Goal: Find specific fact: Find contact information

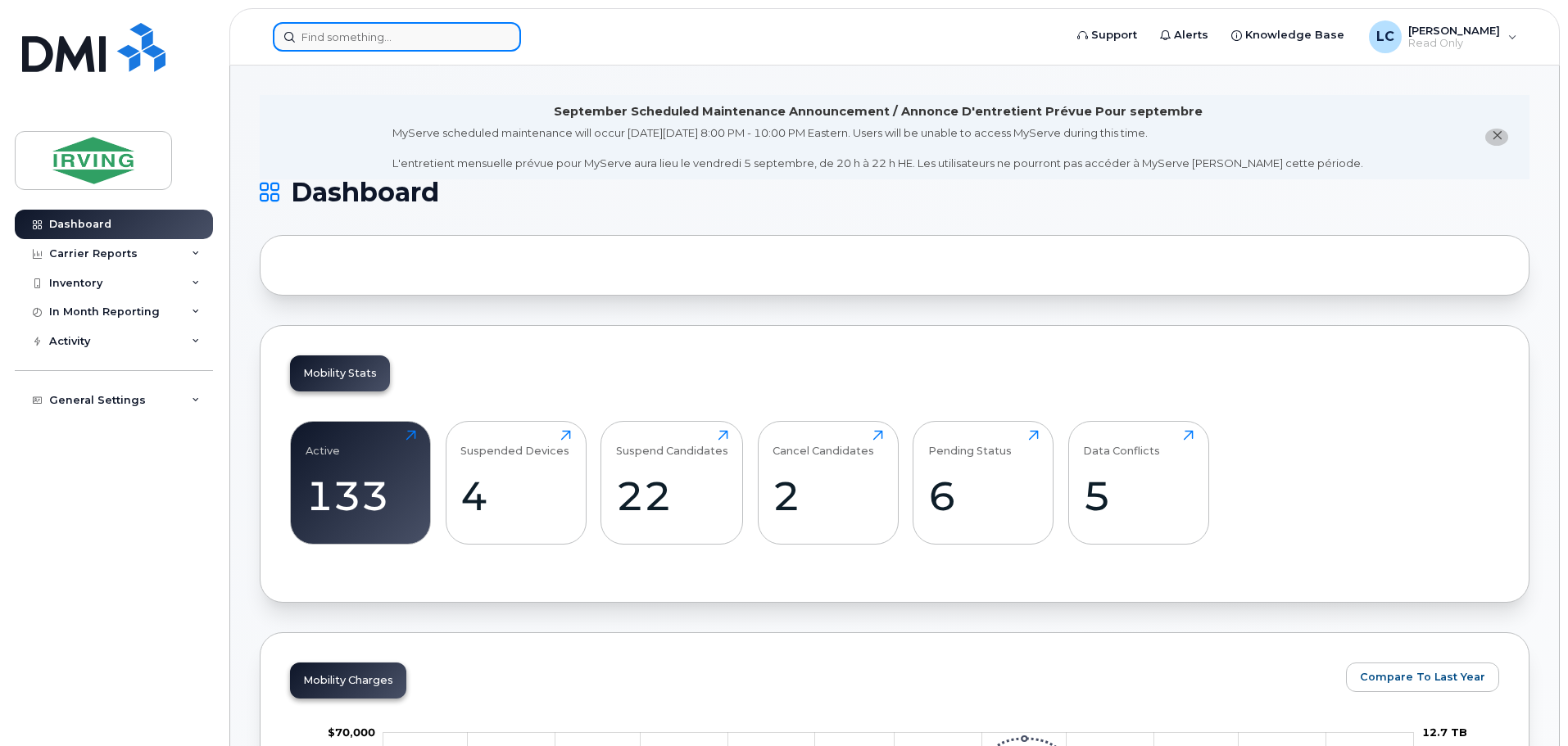
click at [302, 29] on input at bounding box center [396, 37] width 248 height 29
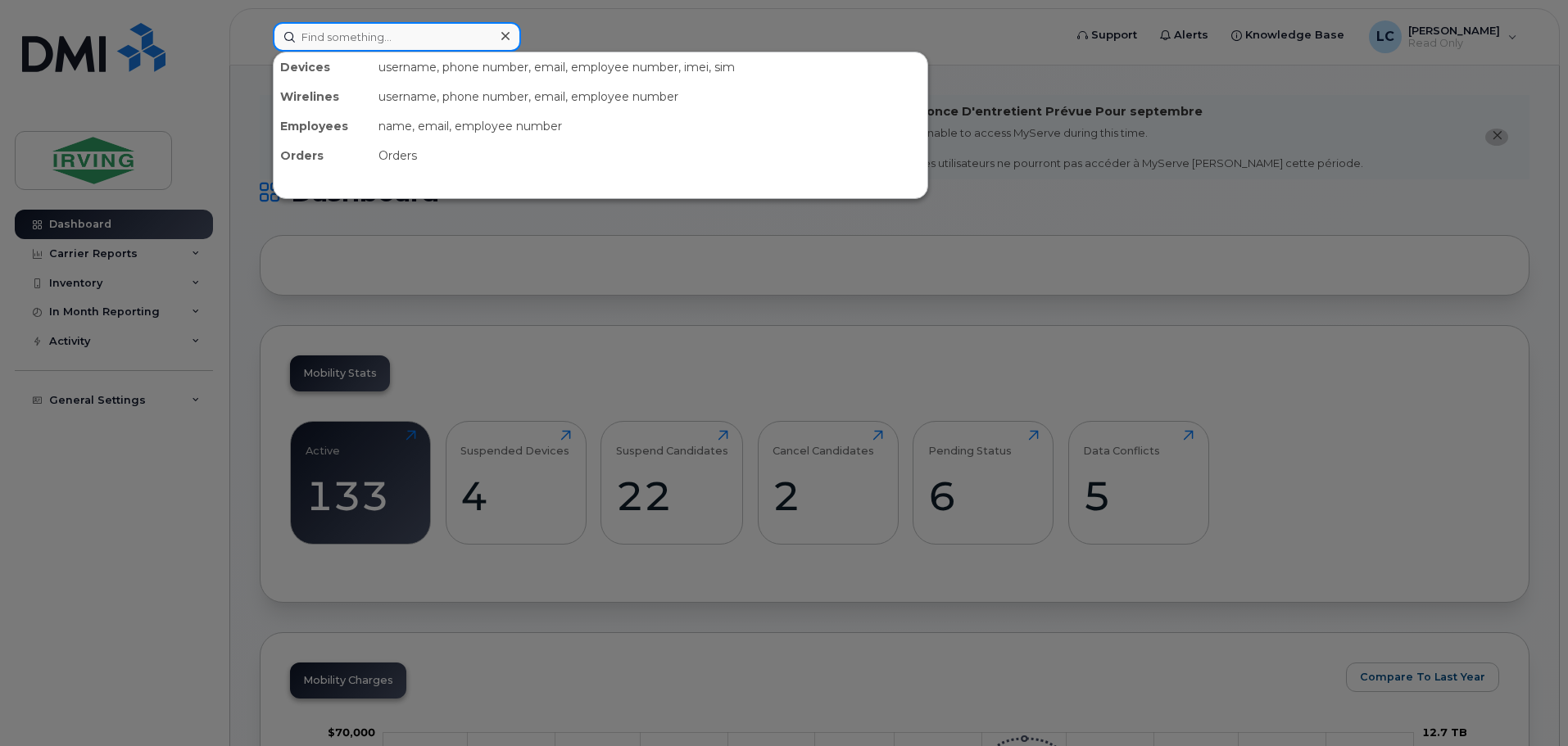
paste input "5061816428"
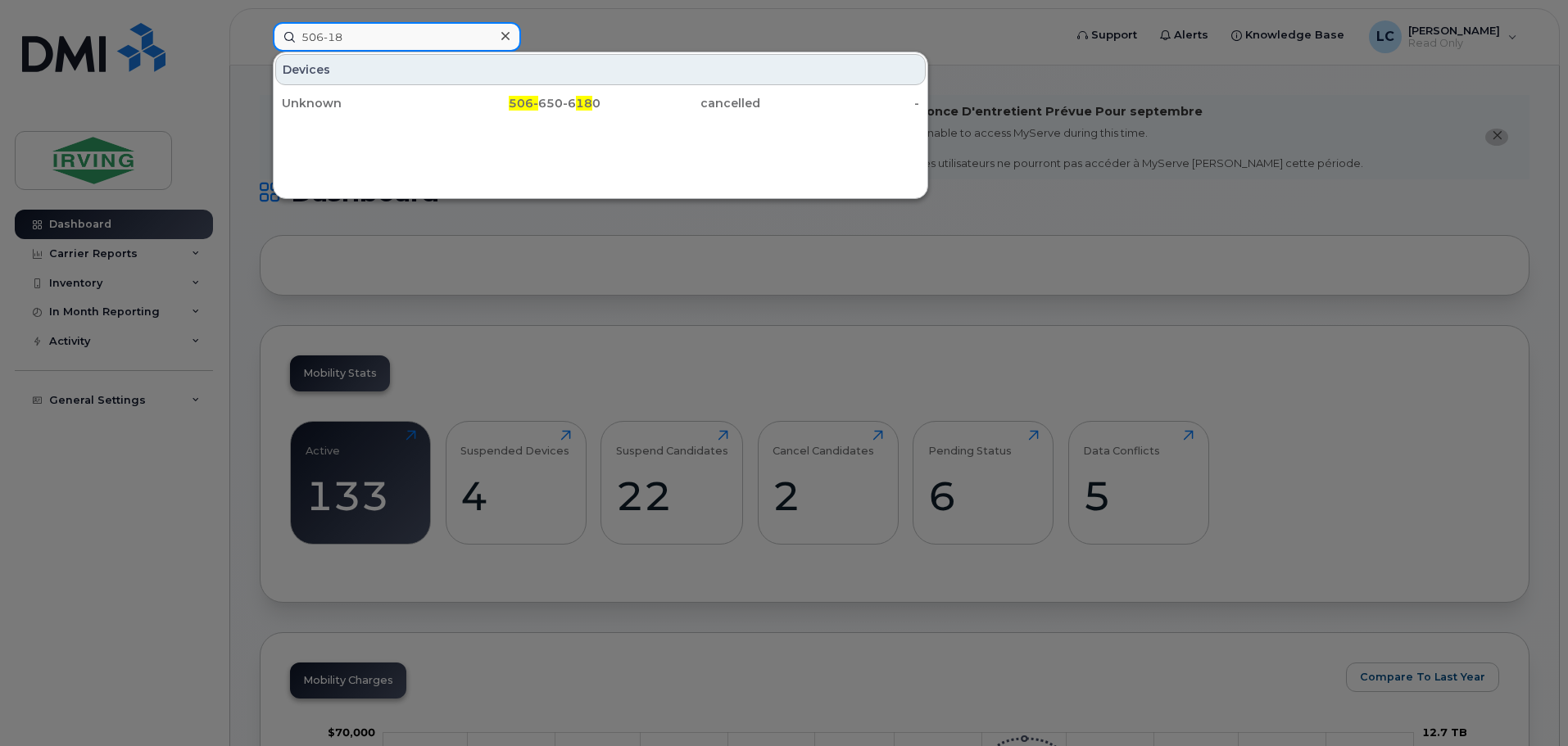
click at [336, 38] on input "506-18" at bounding box center [396, 37] width 248 height 29
paste input "5066336795"
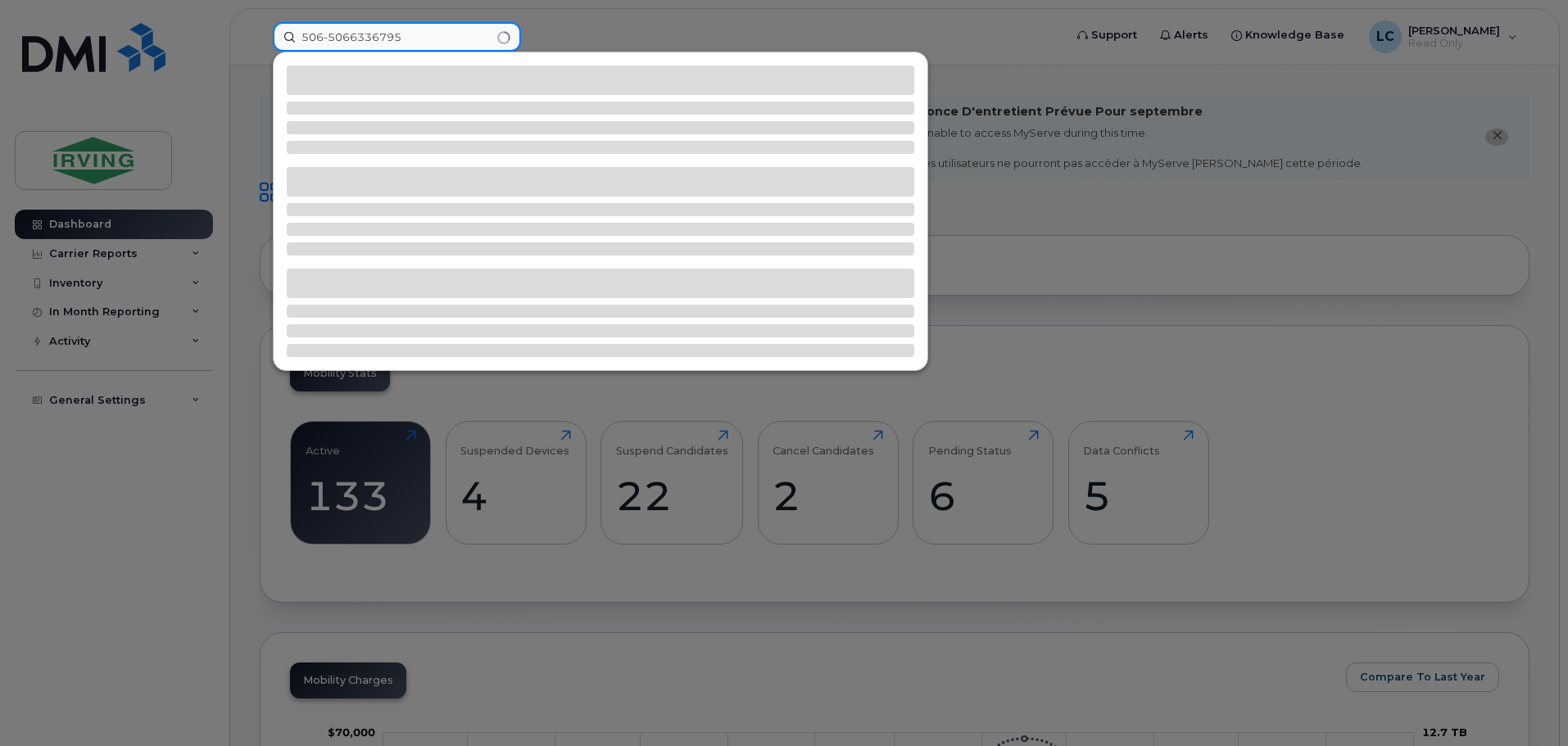
drag, startPoint x: 416, startPoint y: 35, endPoint x: 18, endPoint y: 22, distance: 398.2
click at [260, 22] on div "506-5066336795" at bounding box center [663, 37] width 806 height 29
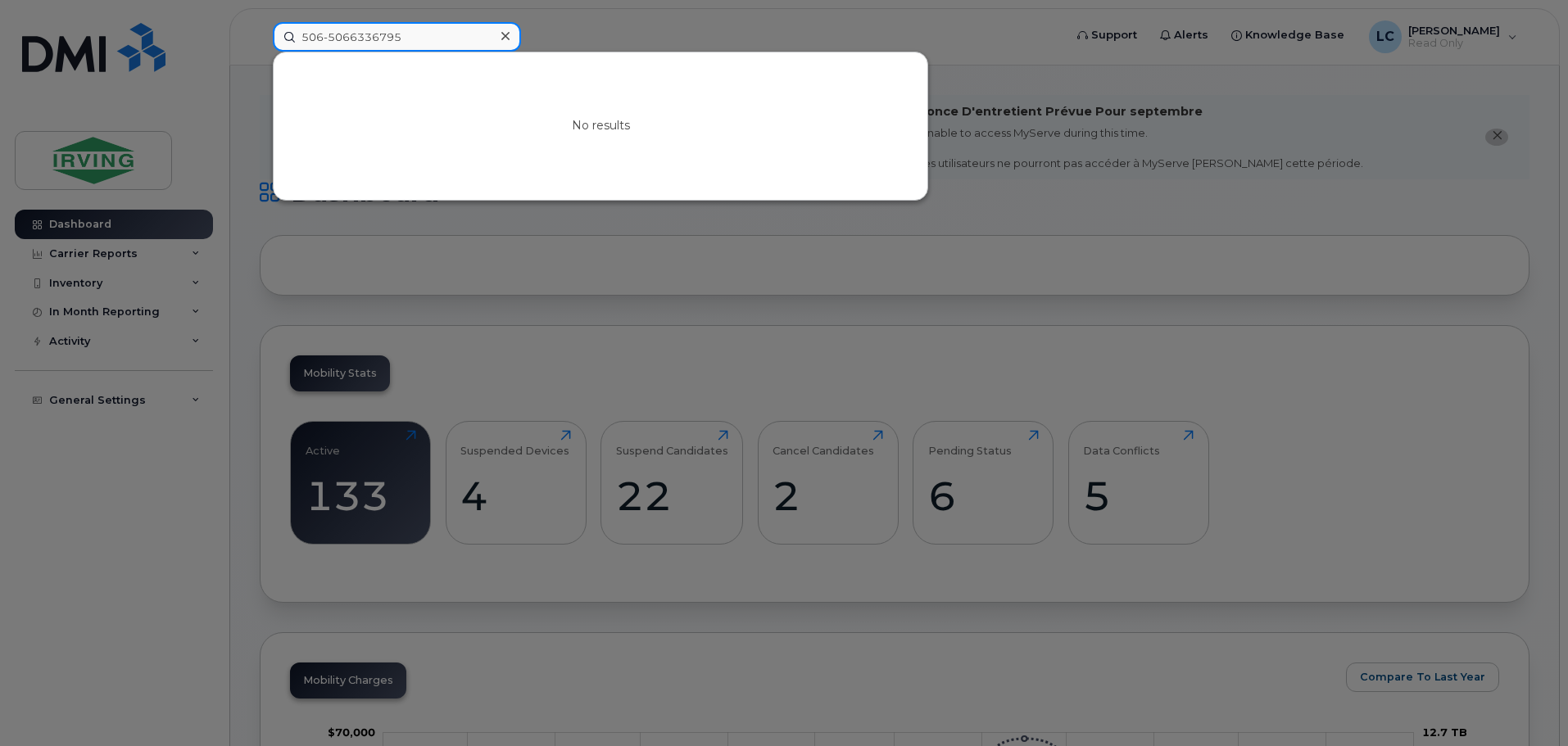
paste input
click at [326, 32] on input "5066336795" at bounding box center [396, 37] width 248 height 29
click at [349, 32] on input "506-6336795" at bounding box center [396, 37] width 248 height 29
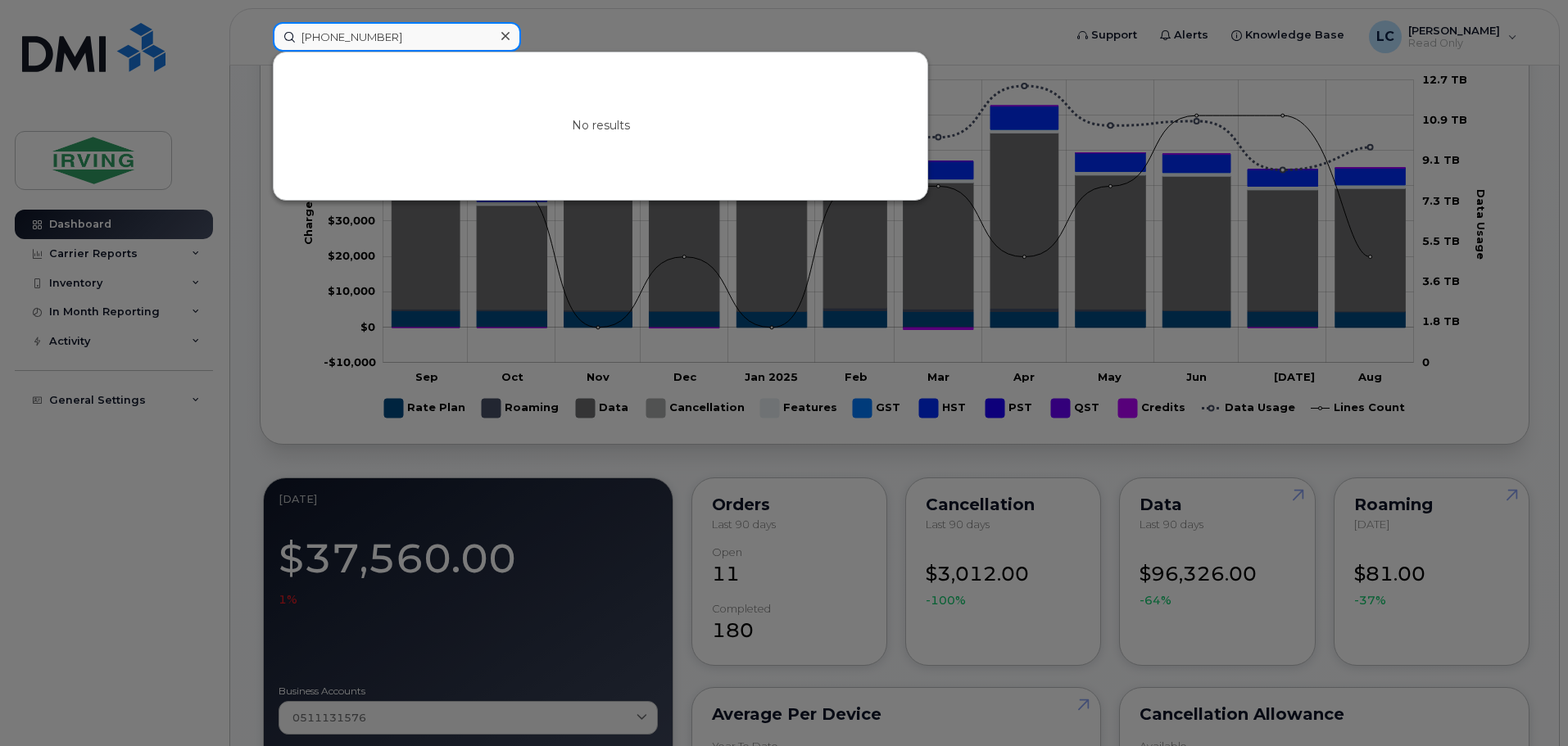
click at [329, 37] on input "[PHONE_NUMBER]" at bounding box center [396, 37] width 248 height 29
paste input "9024844513"
click at [326, 32] on input "9024844513" at bounding box center [396, 37] width 248 height 29
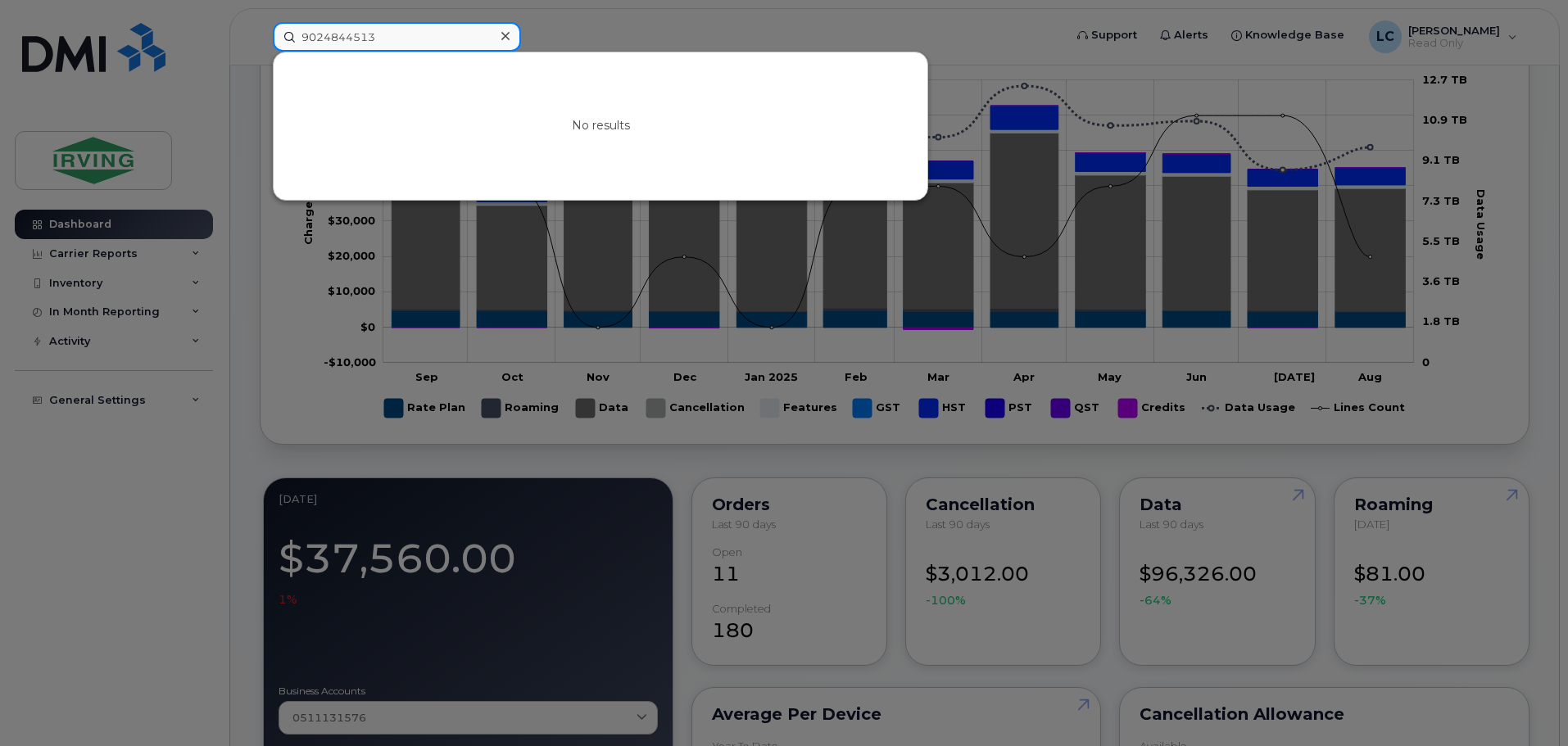
drag, startPoint x: 323, startPoint y: 37, endPoint x: 343, endPoint y: 37, distance: 20.0
click at [323, 37] on input "9024844513" at bounding box center [396, 37] width 248 height 29
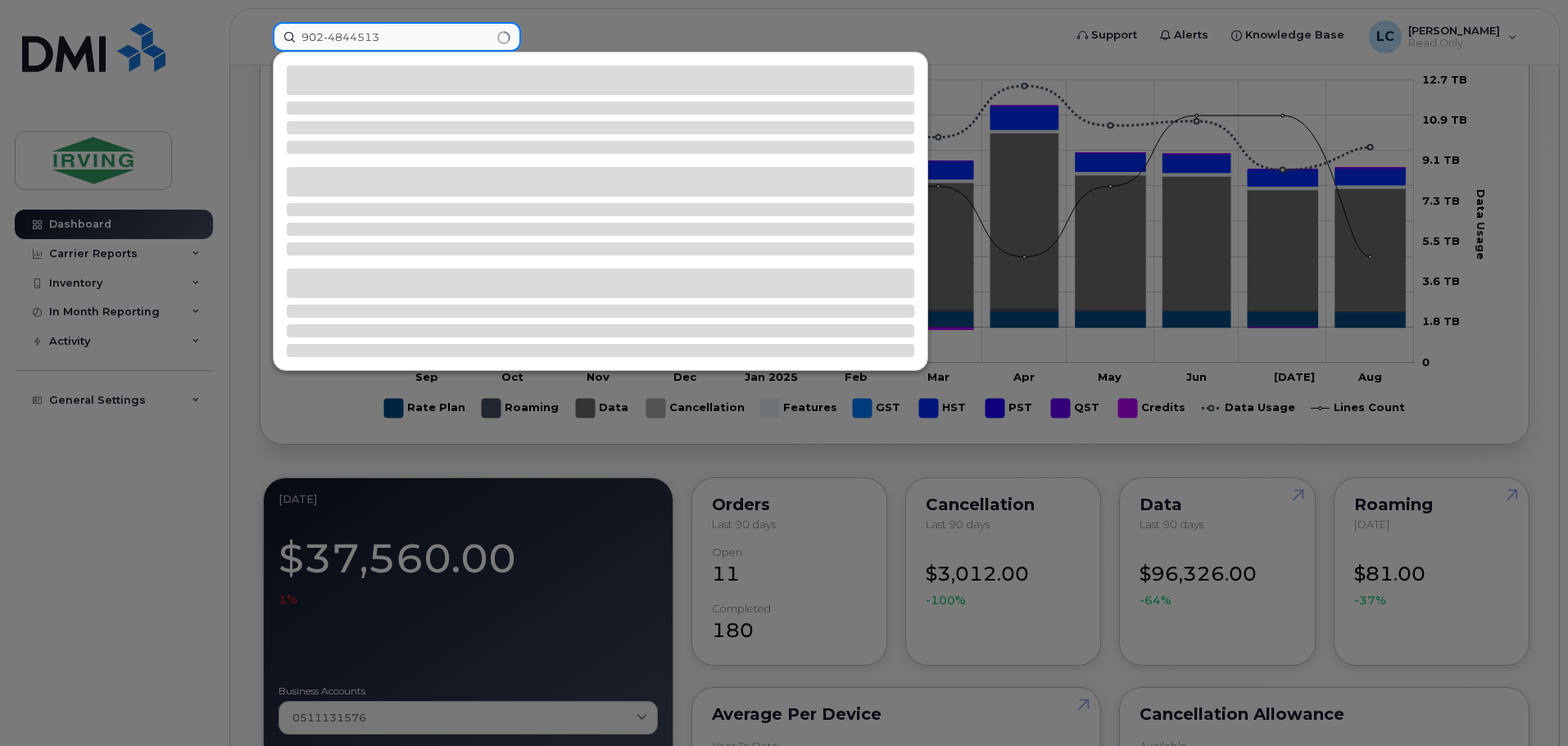
click at [352, 31] on input "902-4844513" at bounding box center [396, 37] width 248 height 29
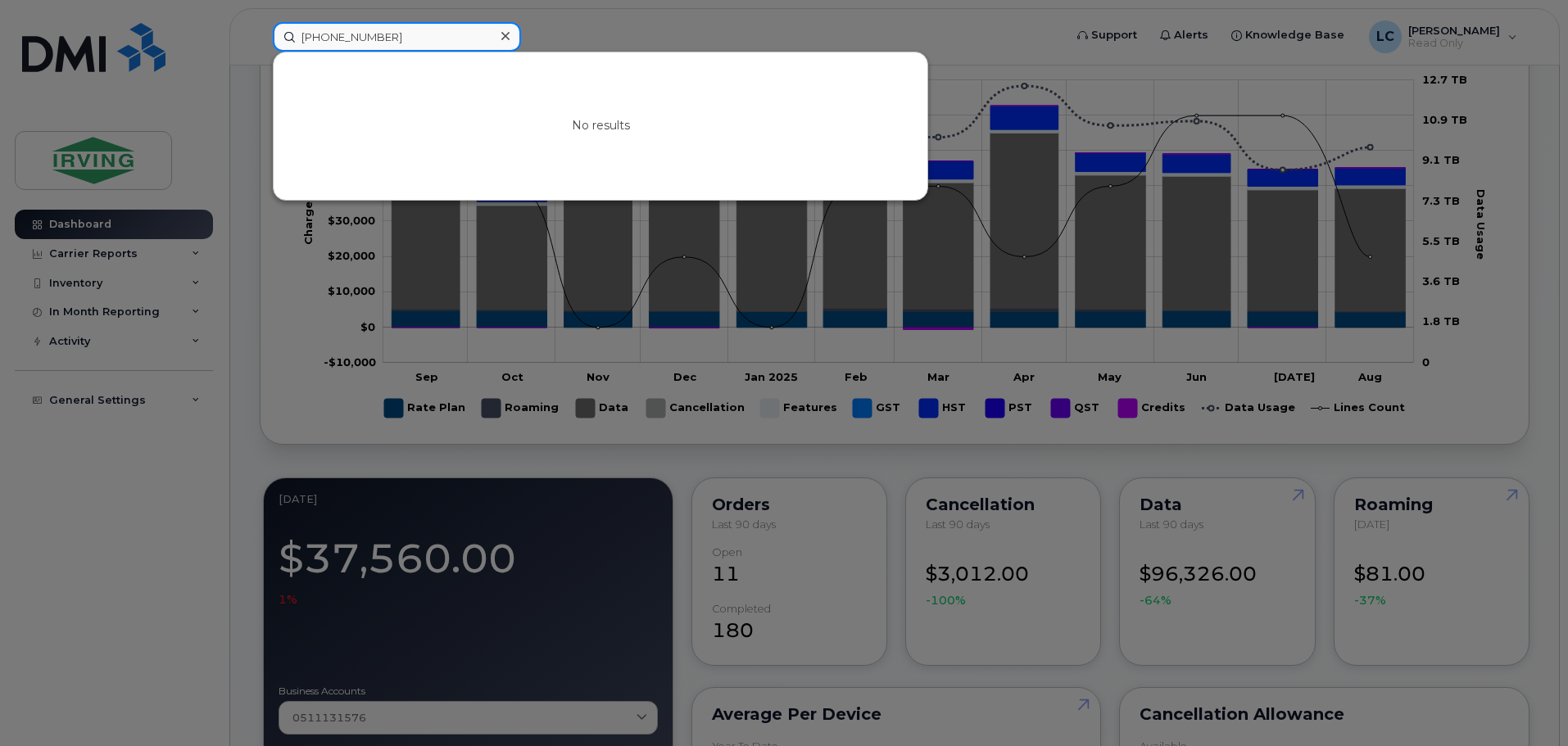
drag, startPoint x: 391, startPoint y: 35, endPoint x: 211, endPoint y: 33, distance: 180.0
click at [260, 33] on div "[PHONE_NUMBER] No results" at bounding box center [663, 37] width 806 height 29
type input "[PHONE_NUMBER]"
